Goal: Navigation & Orientation: Find specific page/section

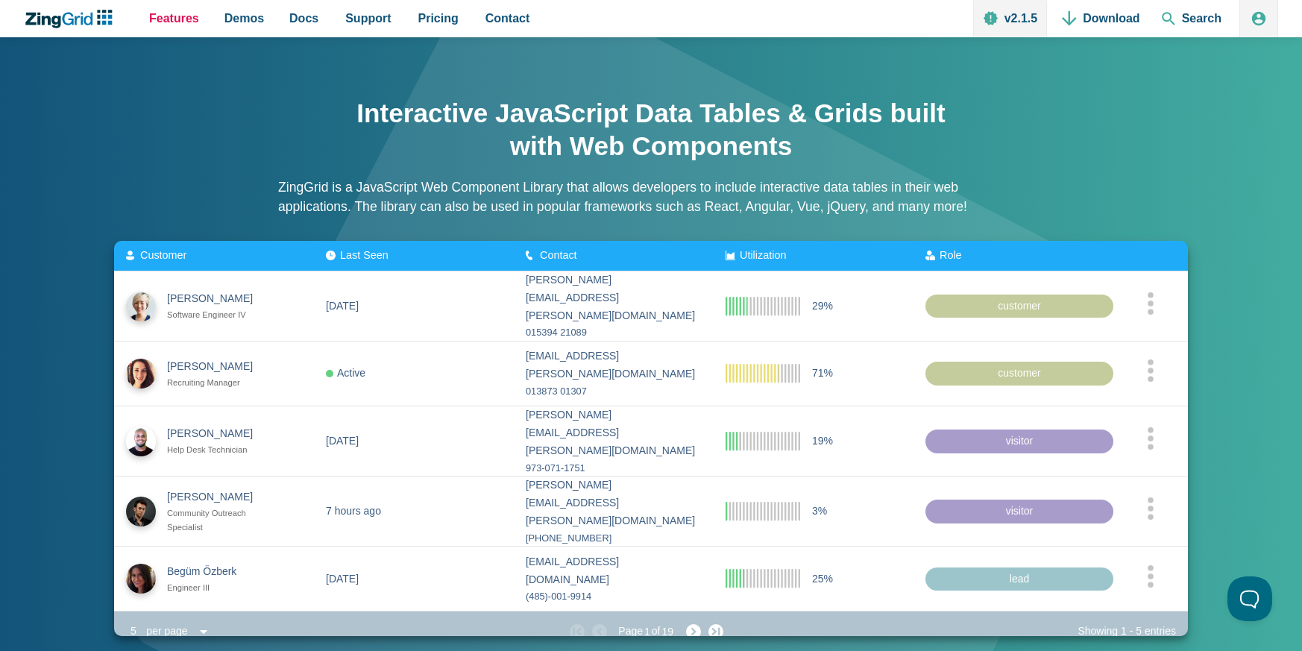
click at [163, 19] on span "Features" at bounding box center [174, 18] width 50 height 20
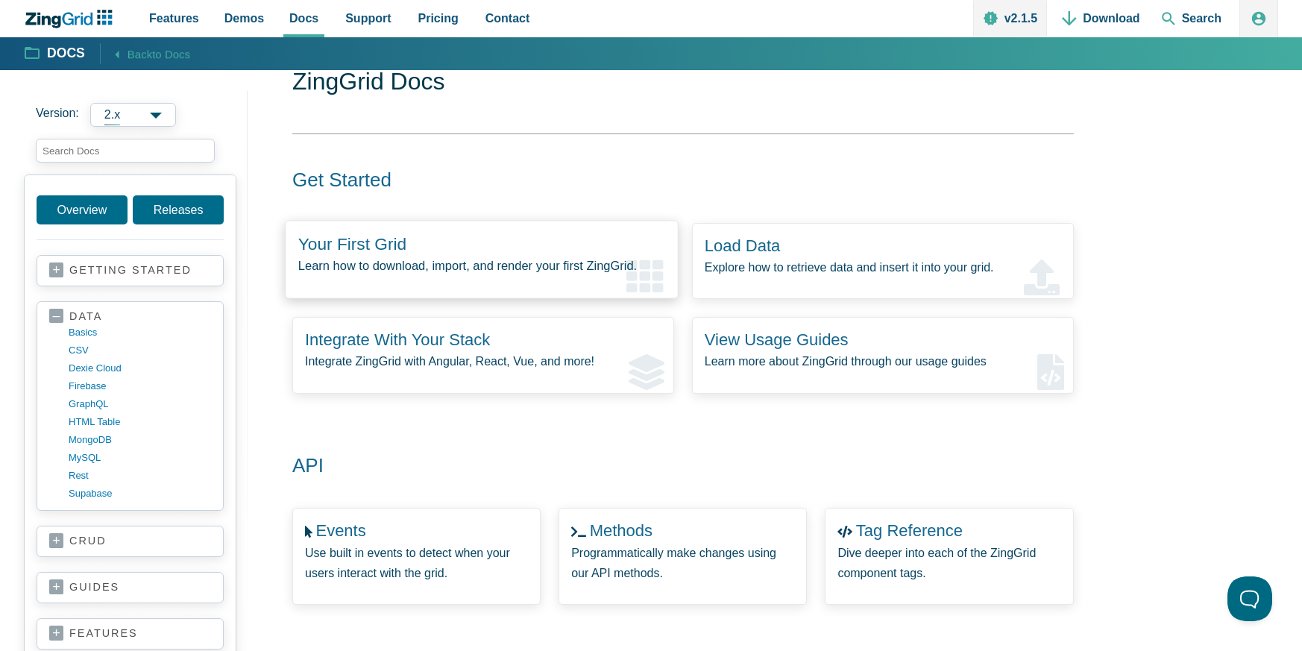
scroll to position [280, 0]
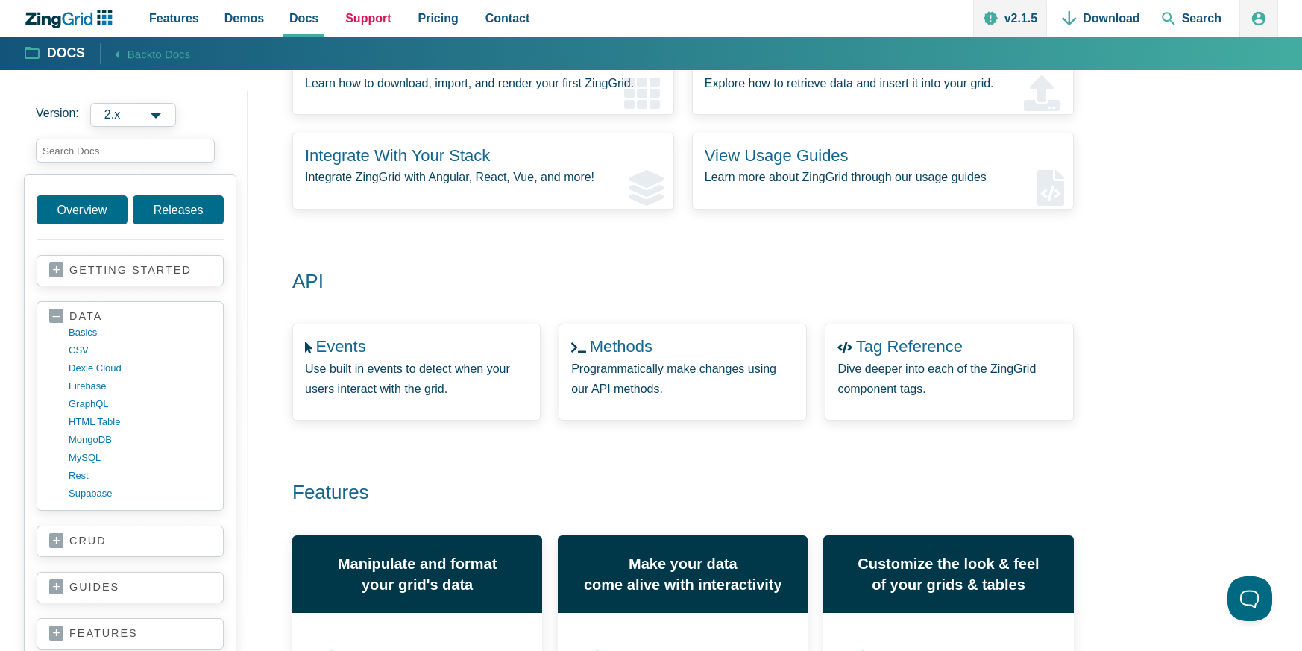
click at [357, 22] on span "Support" at bounding box center [367, 18] width 45 height 20
